Goal: Task Accomplishment & Management: Manage account settings

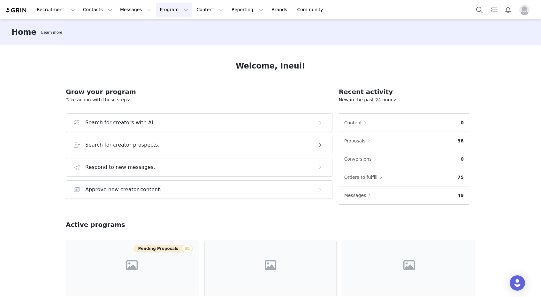
click at [156, 11] on button "Program Program" at bounding box center [174, 10] width 36 height 14
click at [160, 28] on p "Activations" at bounding box center [163, 28] width 25 height 7
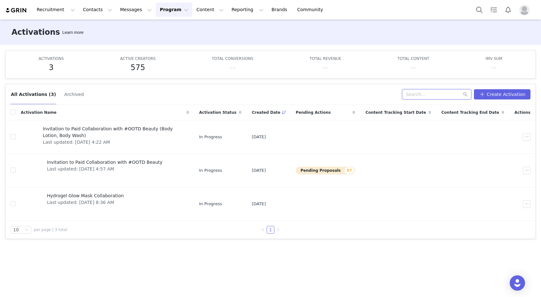
click at [427, 94] on input "text" at bounding box center [436, 94] width 69 height 10
paste input "[PERSON_NAME]"
type input "[PERSON_NAME]"
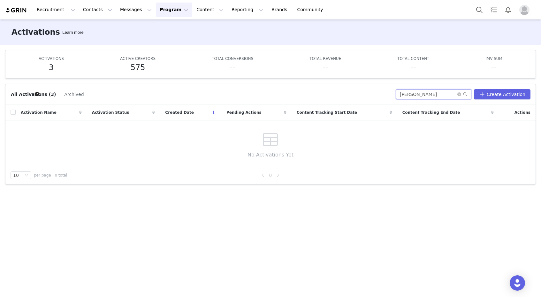
click at [444, 96] on input "[PERSON_NAME]" at bounding box center [433, 94] width 75 height 10
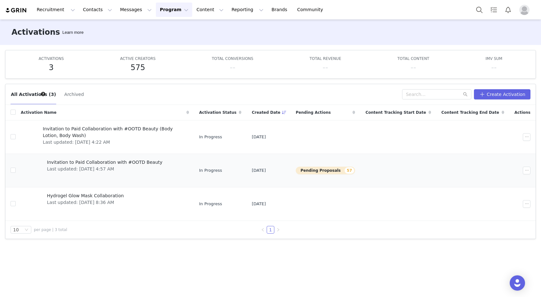
click at [117, 165] on span "Invitation to Paid Collaboration with #OOTD Beauty" at bounding box center [105, 162] width 116 height 7
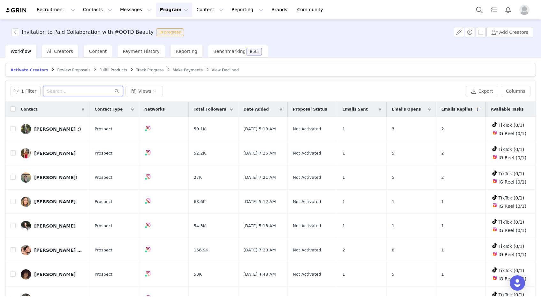
click at [91, 91] on input "text" at bounding box center [83, 91] width 80 height 10
paste input "[PERSON_NAME]"
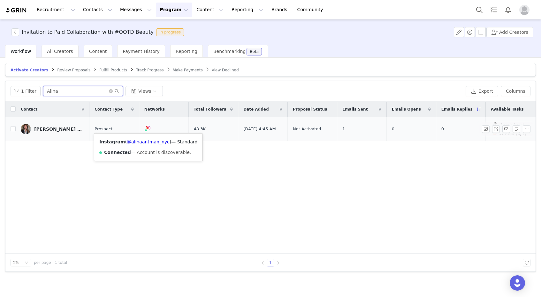
type input "Alina"
click at [145, 127] on img at bounding box center [147, 128] width 5 height 5
click at [147, 140] on link "@alinaantman_nyc" at bounding box center [148, 141] width 43 height 5
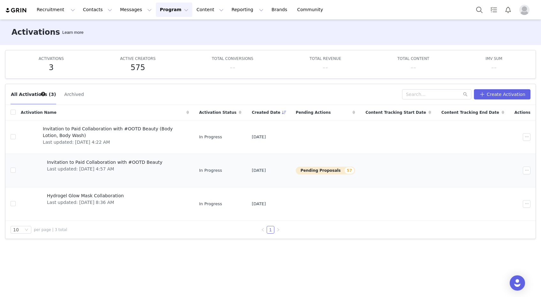
click at [333, 171] on button "Pending Proposals 57" at bounding box center [324, 171] width 59 height 8
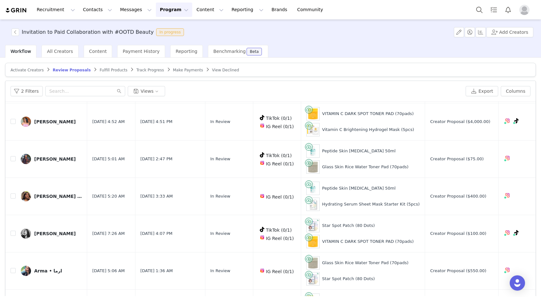
scroll to position [731, 0]
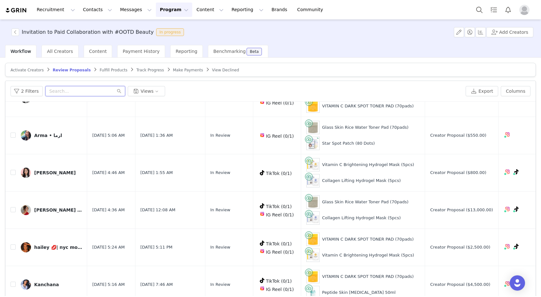
click at [92, 94] on input "text" at bounding box center [85, 91] width 80 height 10
paste input "[EMAIL_ADDRESS][DOMAIN_NAME]"
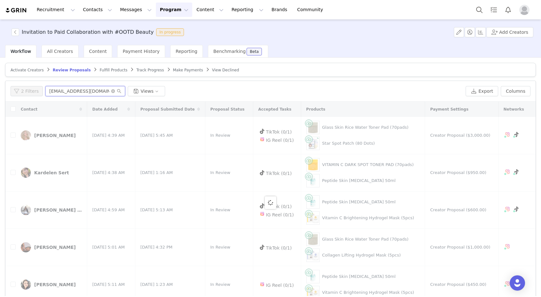
drag, startPoint x: 92, startPoint y: 93, endPoint x: 65, endPoint y: 93, distance: 27.4
click at [65, 93] on input "[EMAIL_ADDRESS][DOMAIN_NAME]" at bounding box center [85, 91] width 80 height 10
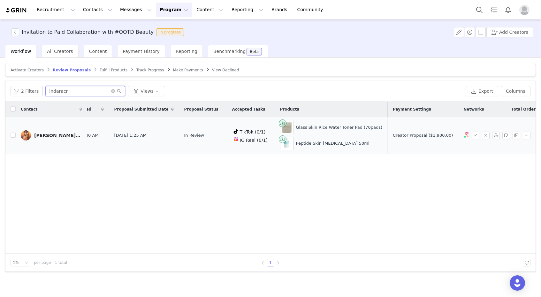
scroll to position [0, 31]
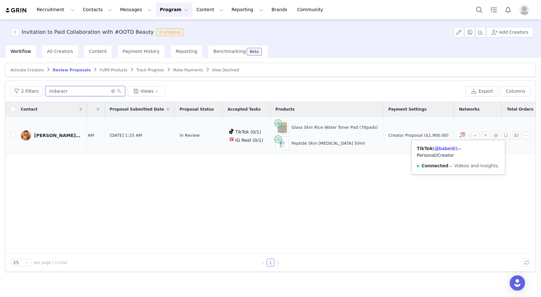
type input "indaracr"
click at [460, 135] on img at bounding box center [462, 134] width 5 height 5
click at [443, 147] on link "@babeidii" at bounding box center [444, 148] width 22 height 5
drag, startPoint x: 39, startPoint y: 143, endPoint x: 39, endPoint y: 126, distance: 17.2
click at [39, 126] on td "[PERSON_NAME]║Beauty Creator 🧜🏻‍♀️" at bounding box center [51, 135] width 71 height 37
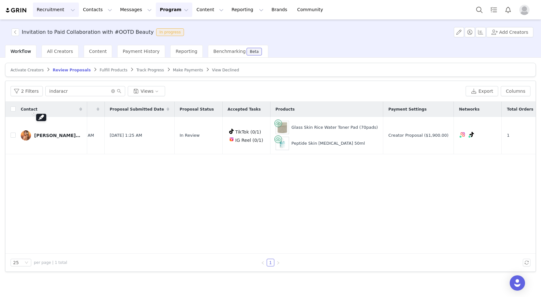
copy div "[PERSON_NAME]║Beauty Creator 🧜🏻‍♀️"
click at [475, 93] on button "Export" at bounding box center [481, 91] width 33 height 10
click at [25, 70] on span "Activate Creators" at bounding box center [27, 70] width 33 height 4
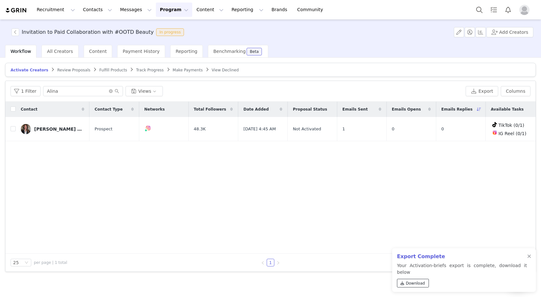
click at [411, 285] on span "Download" at bounding box center [415, 284] width 19 height 6
click at [39, 71] on span "Activate Creators" at bounding box center [30, 70] width 38 height 4
click at [69, 71] on span "Review Proposals" at bounding box center [73, 70] width 33 height 4
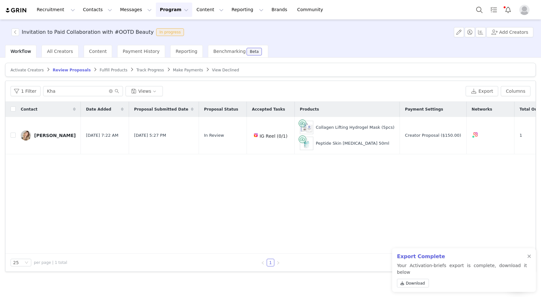
click at [56, 71] on span "Review Proposals" at bounding box center [72, 70] width 38 height 4
click at [45, 71] on span at bounding box center [48, 69] width 6 height 5
click at [34, 70] on span "Activate Creators" at bounding box center [27, 70] width 33 height 4
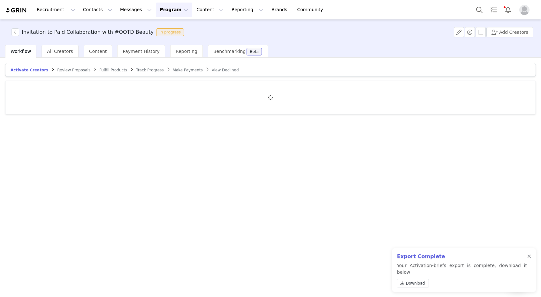
click at [160, 12] on button "Program Program" at bounding box center [174, 10] width 36 height 14
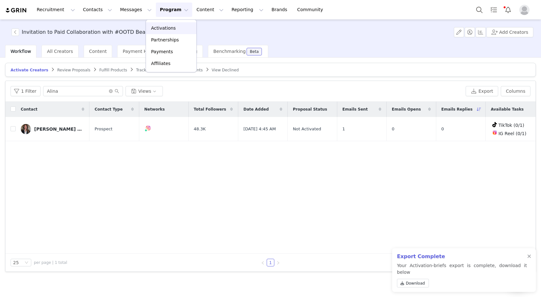
click at [174, 31] on div "Activations" at bounding box center [171, 28] width 43 height 7
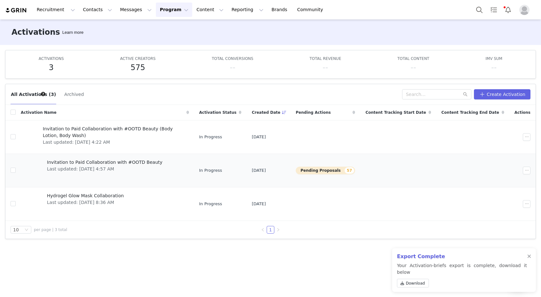
click at [343, 172] on button "Pending Proposals 57" at bounding box center [324, 171] width 59 height 8
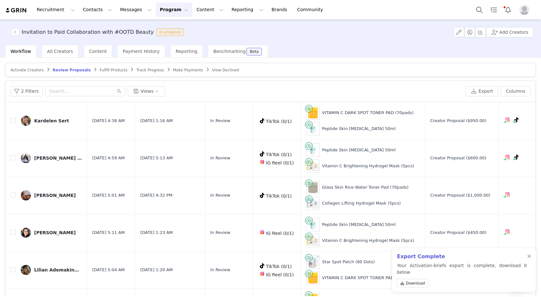
scroll to position [21, 0]
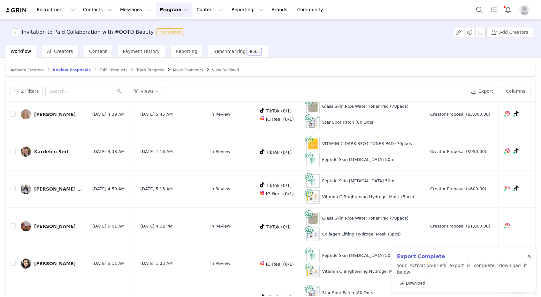
click at [529, 259] on div at bounding box center [529, 256] width 4 height 5
click at [484, 90] on button "Export" at bounding box center [481, 91] width 33 height 10
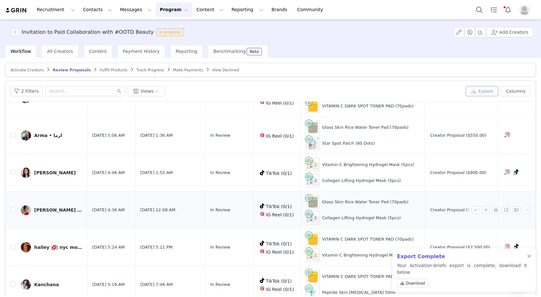
scroll to position [731, 4]
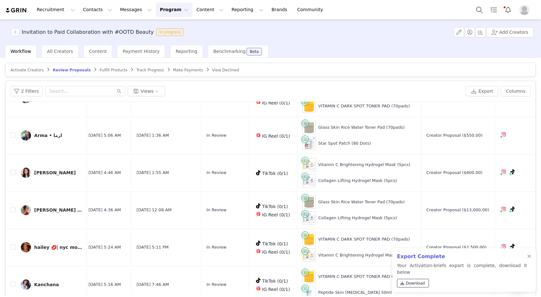
click at [419, 283] on span "Download" at bounding box center [415, 284] width 19 height 6
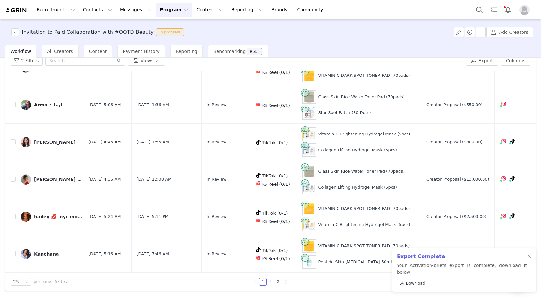
click at [270, 283] on link "2" at bounding box center [270, 282] width 7 height 7
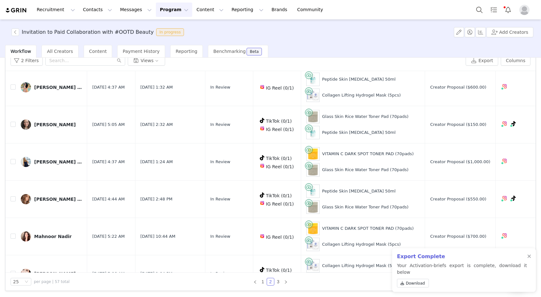
scroll to position [733, 0]
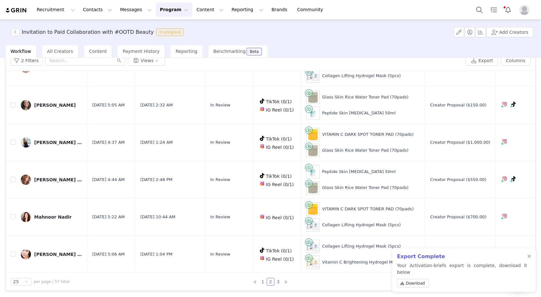
click at [277, 280] on link "3" at bounding box center [277, 282] width 7 height 7
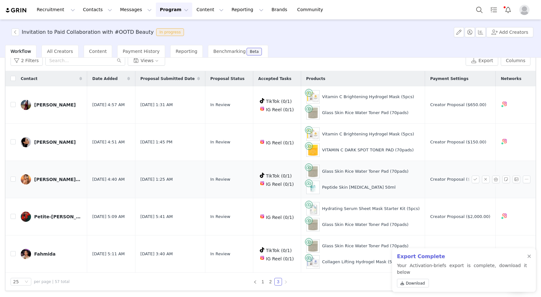
scroll to position [75, 0]
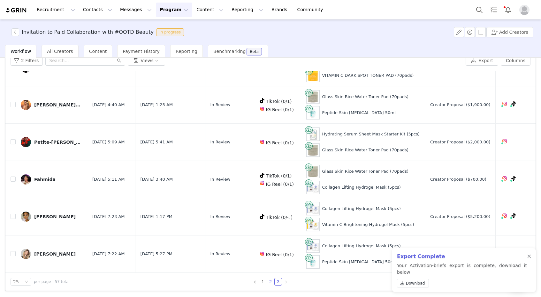
click at [269, 281] on link "2" at bounding box center [270, 282] width 7 height 7
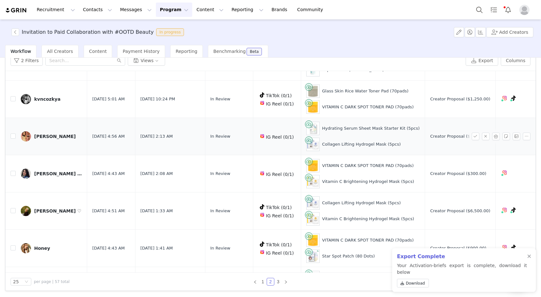
scroll to position [733, 0]
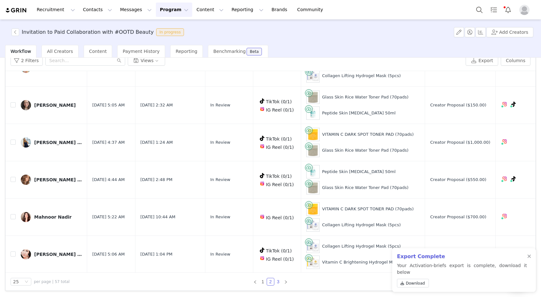
click at [279, 283] on link "3" at bounding box center [277, 282] width 7 height 7
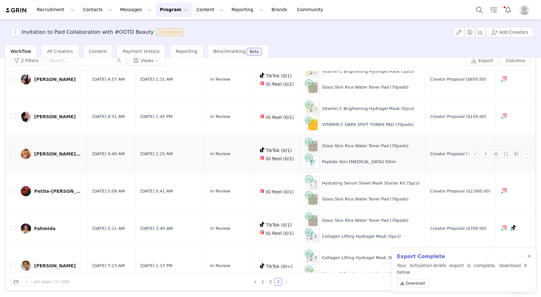
scroll to position [75, 0]
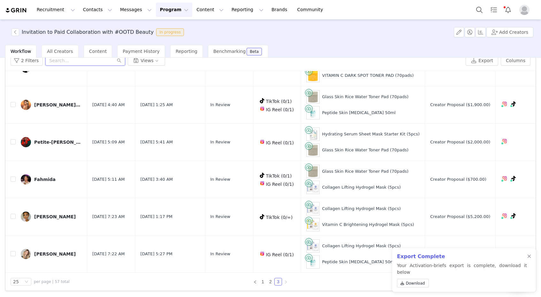
click at [58, 60] on input "text" at bounding box center [85, 61] width 80 height 10
paste input "[PERSON_NAME] ♡"
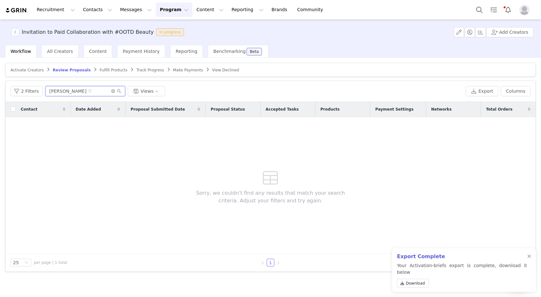
scroll to position [0, 0]
type input "[PERSON_NAME]"
click at [35, 93] on button "2 Filters" at bounding box center [27, 91] width 32 height 10
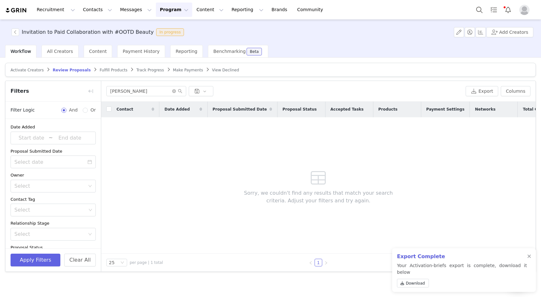
click at [34, 69] on span "Activate Creators" at bounding box center [27, 70] width 33 height 4
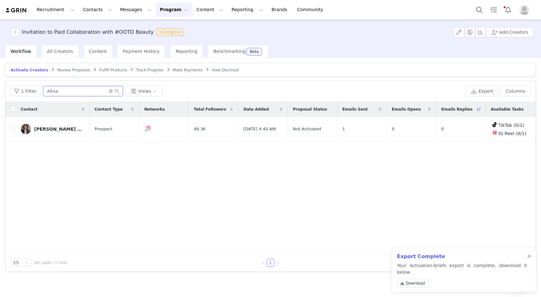
click at [90, 95] on input "Alina" at bounding box center [83, 91] width 80 height 10
click at [69, 71] on span "Review Proposals" at bounding box center [73, 70] width 33 height 4
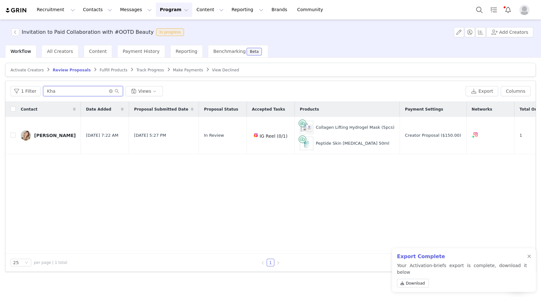
click at [69, 91] on input "Kha" at bounding box center [83, 91] width 80 height 10
paste input "[PERSON_NAME] ♡"
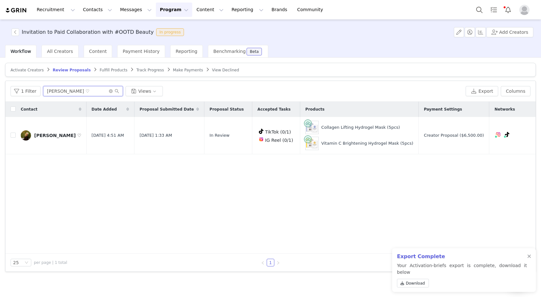
click at [93, 90] on input "[PERSON_NAME] ♡" at bounding box center [83, 91] width 80 height 10
click at [44, 138] on link "[PERSON_NAME] ♡" at bounding box center [51, 136] width 61 height 10
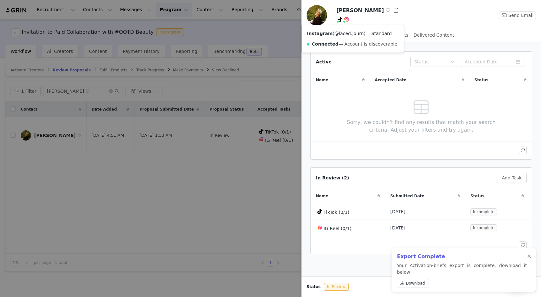
click at [344, 35] on link "@laced.journ" at bounding box center [348, 33] width 29 height 5
click at [341, 18] on icon at bounding box center [340, 19] width 4 height 5
click at [337, 34] on link "@laced.journ" at bounding box center [338, 33] width 29 height 5
click at [129, 61] on div at bounding box center [270, 148] width 541 height 297
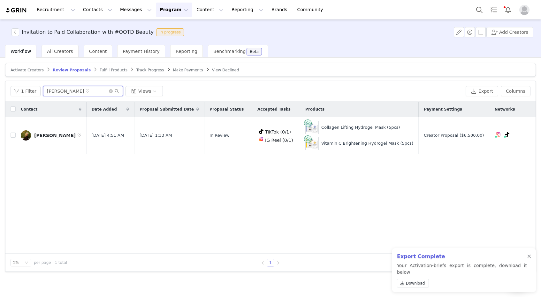
click at [80, 90] on input "[PERSON_NAME] ♡" at bounding box center [83, 91] width 80 height 10
paste input "ᒪilian Ademakinwa"
click at [259, 140] on img at bounding box center [261, 139] width 5 height 5
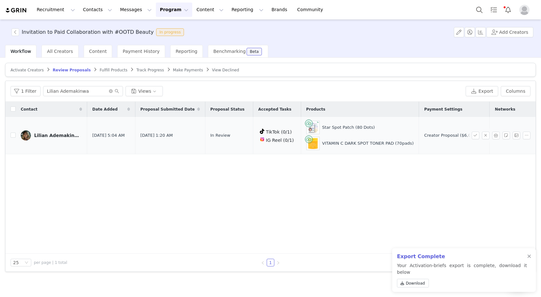
click at [49, 138] on link "ᒪilian Ademakinwa | [GEOGRAPHIC_DATA], [GEOGRAPHIC_DATA] | Plus Size Fashion & …" at bounding box center [51, 136] width 61 height 10
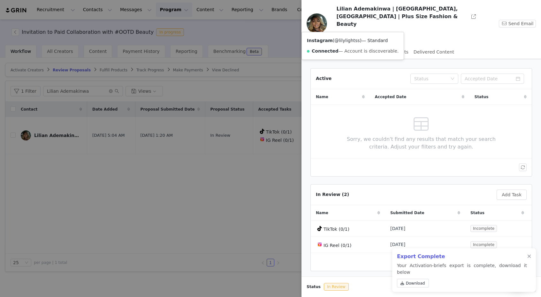
click at [340, 39] on link "@lilylightss" at bounding box center [347, 40] width 26 height 5
click at [185, 64] on div at bounding box center [270, 148] width 541 height 297
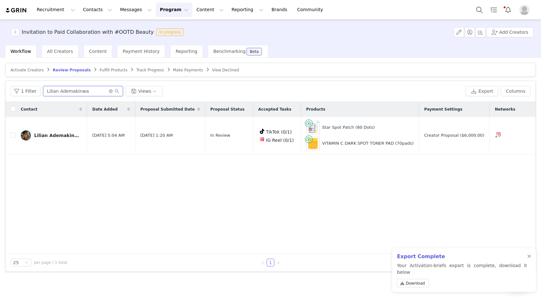
click at [84, 93] on input "ᒪilian Ademakinwa" at bounding box center [83, 91] width 80 height 10
paste input "[PERSON_NAME]"
click at [84, 93] on input "ᒪilian [PERSON_NAME]" at bounding box center [83, 91] width 80 height 10
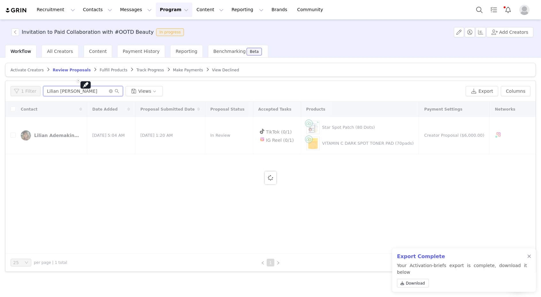
click at [84, 93] on input "ᒪilian [PERSON_NAME]" at bounding box center [83, 91] width 80 height 10
paste input "text"
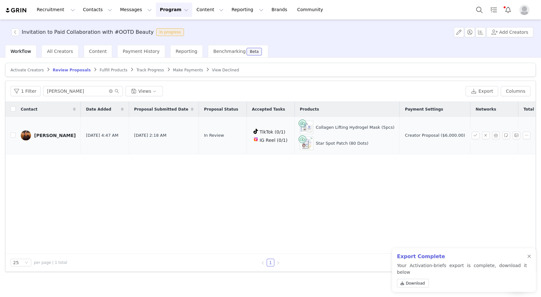
click at [45, 136] on div "[PERSON_NAME]" at bounding box center [54, 135] width 41 height 5
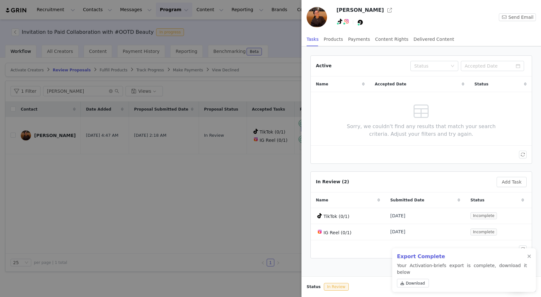
click at [345, 24] on span at bounding box center [343, 23] width 3 height 3
click at [346, 38] on link "@cheskasuz" at bounding box center [347, 35] width 27 height 5
click at [336, 22] on span at bounding box center [340, 22] width 8 height 8
click at [337, 33] on link "@cheskasuz" at bounding box center [337, 35] width 27 height 5
click at [143, 141] on div at bounding box center [270, 148] width 541 height 297
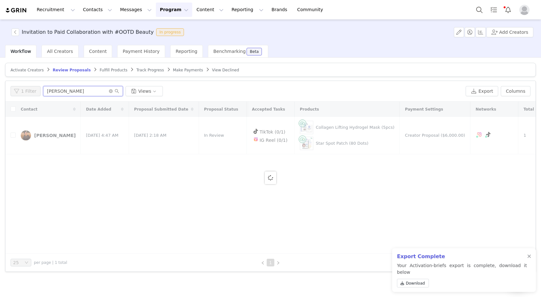
click at [92, 93] on input "[PERSON_NAME]" at bounding box center [83, 91] width 80 height 10
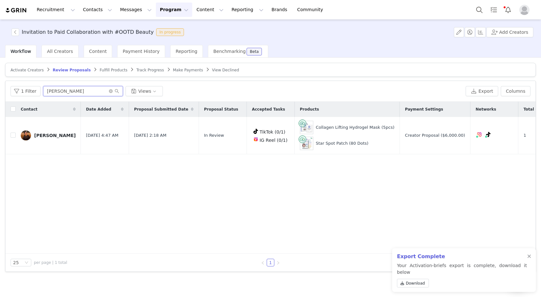
click at [92, 93] on input "[PERSON_NAME]" at bounding box center [83, 91] width 80 height 10
paste input "[PERSON_NAME]"
click at [59, 138] on link "[PERSON_NAME]" at bounding box center [48, 136] width 55 height 10
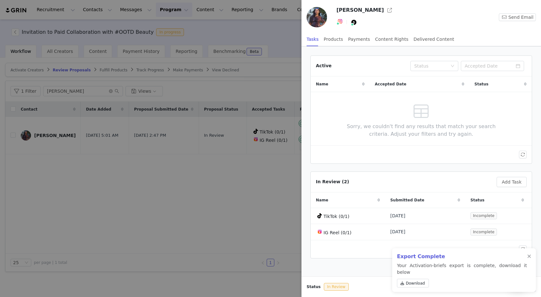
click at [340, 24] on img at bounding box center [339, 21] width 5 height 5
click at [336, 33] on link "@kittyk_katt" at bounding box center [348, 35] width 28 height 5
click at [147, 91] on div at bounding box center [270, 148] width 541 height 297
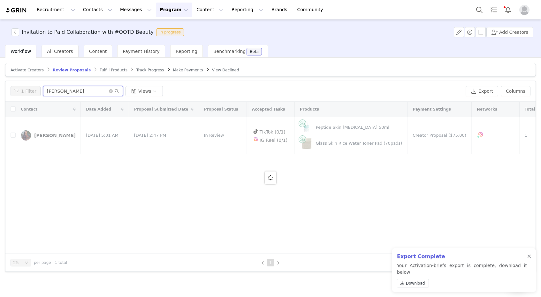
click at [75, 92] on input "[PERSON_NAME]" at bounding box center [83, 91] width 80 height 10
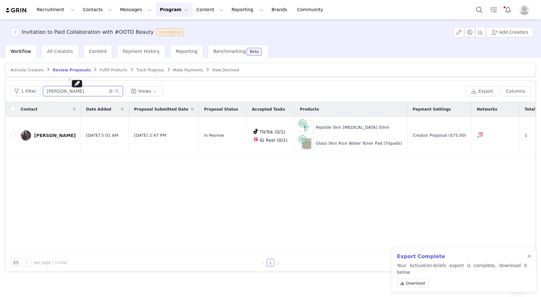
click at [75, 92] on input "[PERSON_NAME]" at bounding box center [83, 91] width 80 height 10
paste input "🦋The AL Life - Chicago Blogger"
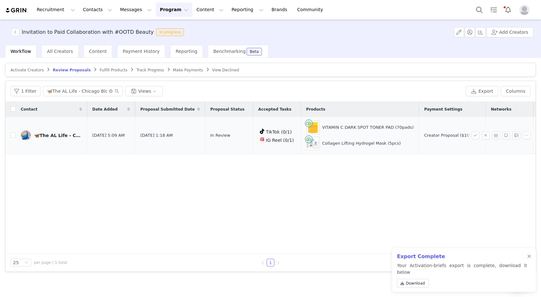
click at [48, 138] on link "🦋The AL Life - Chicago Blogger" at bounding box center [51, 136] width 61 height 10
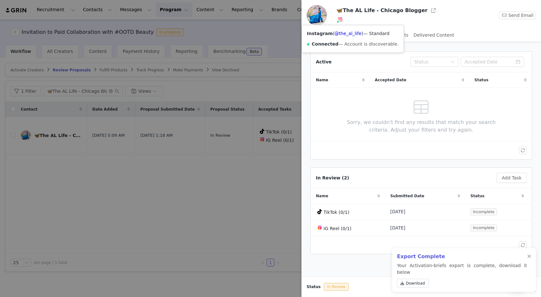
click at [339, 23] on span at bounding box center [340, 20] width 8 height 8
click at [338, 34] on link "@the_al_life" at bounding box center [347, 33] width 27 height 5
click at [124, 35] on div at bounding box center [270, 148] width 541 height 297
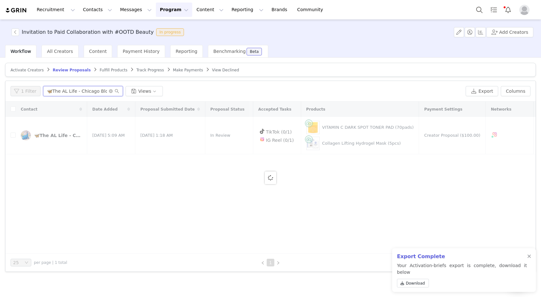
click at [87, 90] on input "🦋The AL Life - Chicago Blogger" at bounding box center [83, 91] width 80 height 10
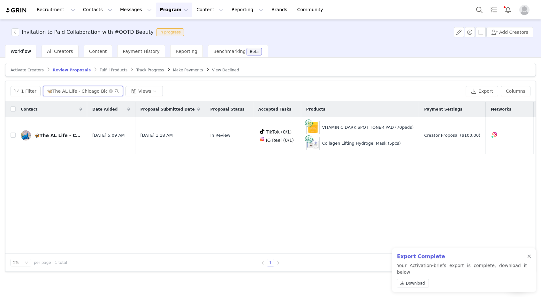
click at [87, 90] on input "🦋The AL Life - Chicago Blogger" at bounding box center [83, 91] width 80 height 10
paste input "[PERSON_NAME]"
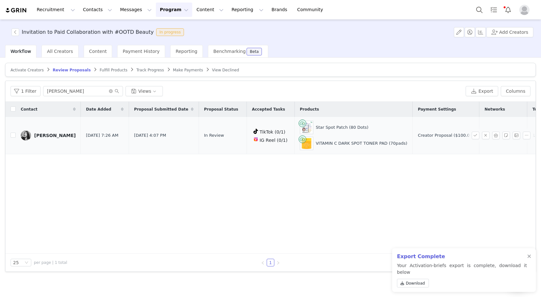
click at [48, 134] on div "[PERSON_NAME]" at bounding box center [54, 135] width 41 height 5
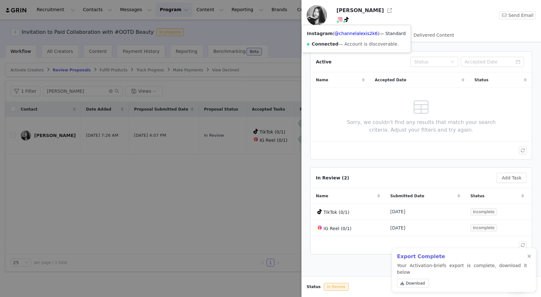
click at [339, 21] on span at bounding box center [337, 21] width 3 height 3
click at [339, 33] on link "@channelalexis2k6" at bounding box center [355, 33] width 43 height 5
click at [140, 34] on div at bounding box center [270, 148] width 541 height 297
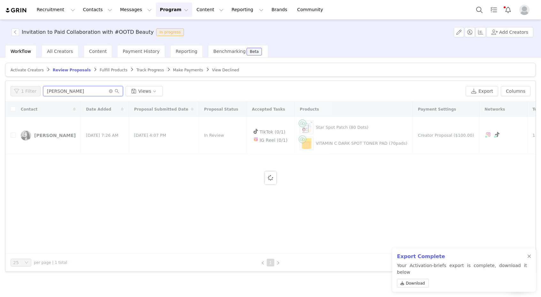
click at [83, 88] on input "[PERSON_NAME]" at bounding box center [83, 91] width 80 height 10
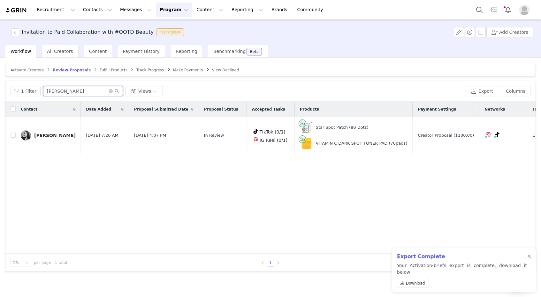
click at [83, 88] on input "[PERSON_NAME]" at bounding box center [83, 91] width 80 height 10
paste input "[PERSON_NAME]"
click at [55, 136] on div "[PERSON_NAME]" at bounding box center [54, 135] width 41 height 5
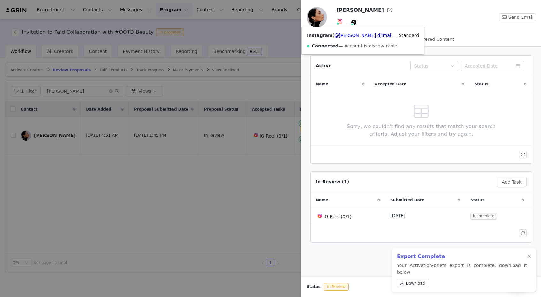
click at [339, 24] on span at bounding box center [340, 22] width 8 height 8
click at [339, 23] on img at bounding box center [339, 21] width 5 height 5
click at [336, 35] on link "@[PERSON_NAME].djimal" at bounding box center [362, 35] width 57 height 5
click at [270, 210] on div at bounding box center [270, 148] width 541 height 297
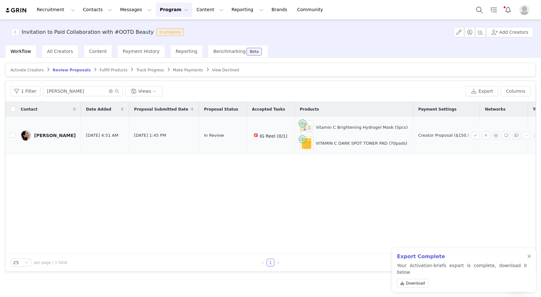
scroll to position [0, 13]
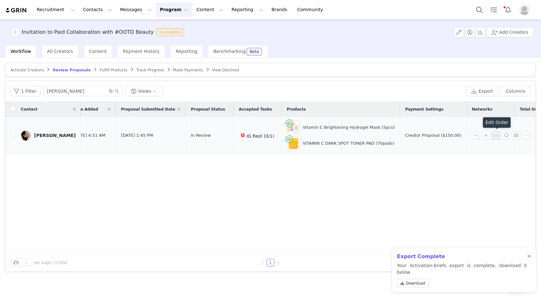
click at [495, 135] on button "button" at bounding box center [496, 136] width 8 height 8
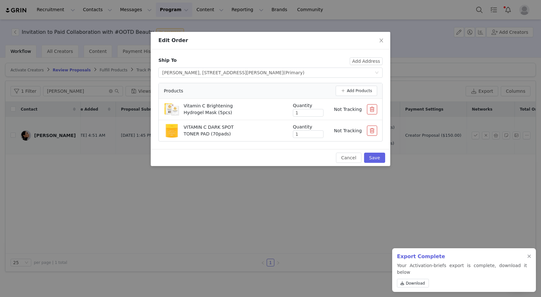
click at [370, 131] on button "button" at bounding box center [372, 131] width 10 height 10
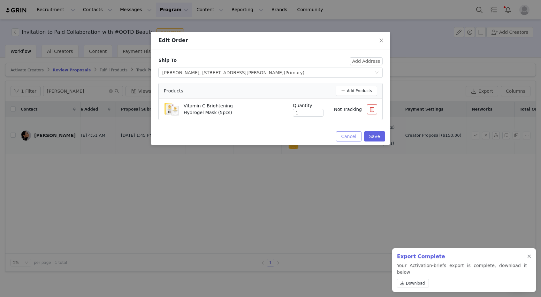
click at [342, 135] on button "Cancel" at bounding box center [348, 136] width 25 height 10
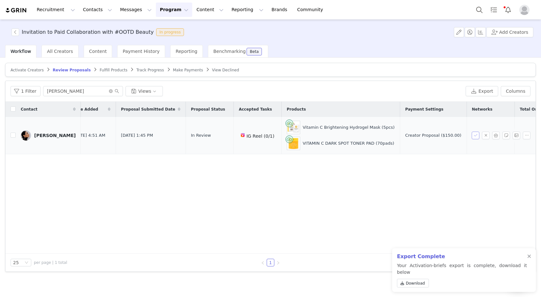
click at [478, 136] on button "button" at bounding box center [475, 136] width 8 height 8
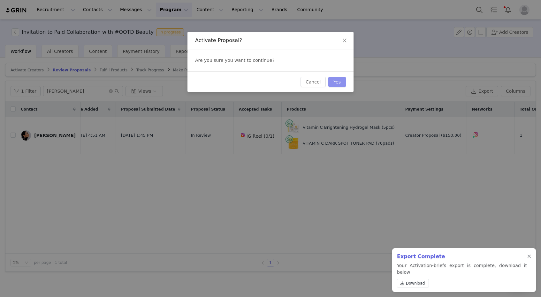
click at [340, 82] on button "Yes" at bounding box center [337, 82] width 18 height 10
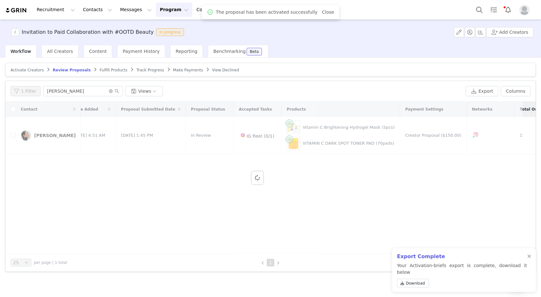
scroll to position [0, 0]
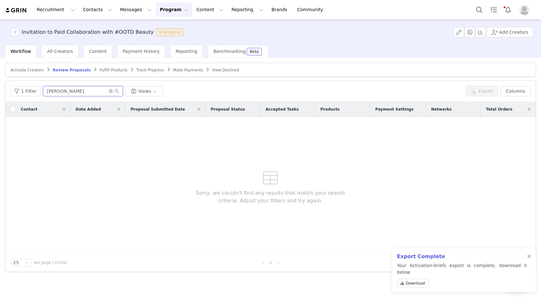
click at [74, 91] on input "[PERSON_NAME]" at bounding box center [83, 91] width 80 height 10
paste input "[PERSON_NAME]"
type input "[PERSON_NAME]"
